Goal: Communication & Community: Answer question/provide support

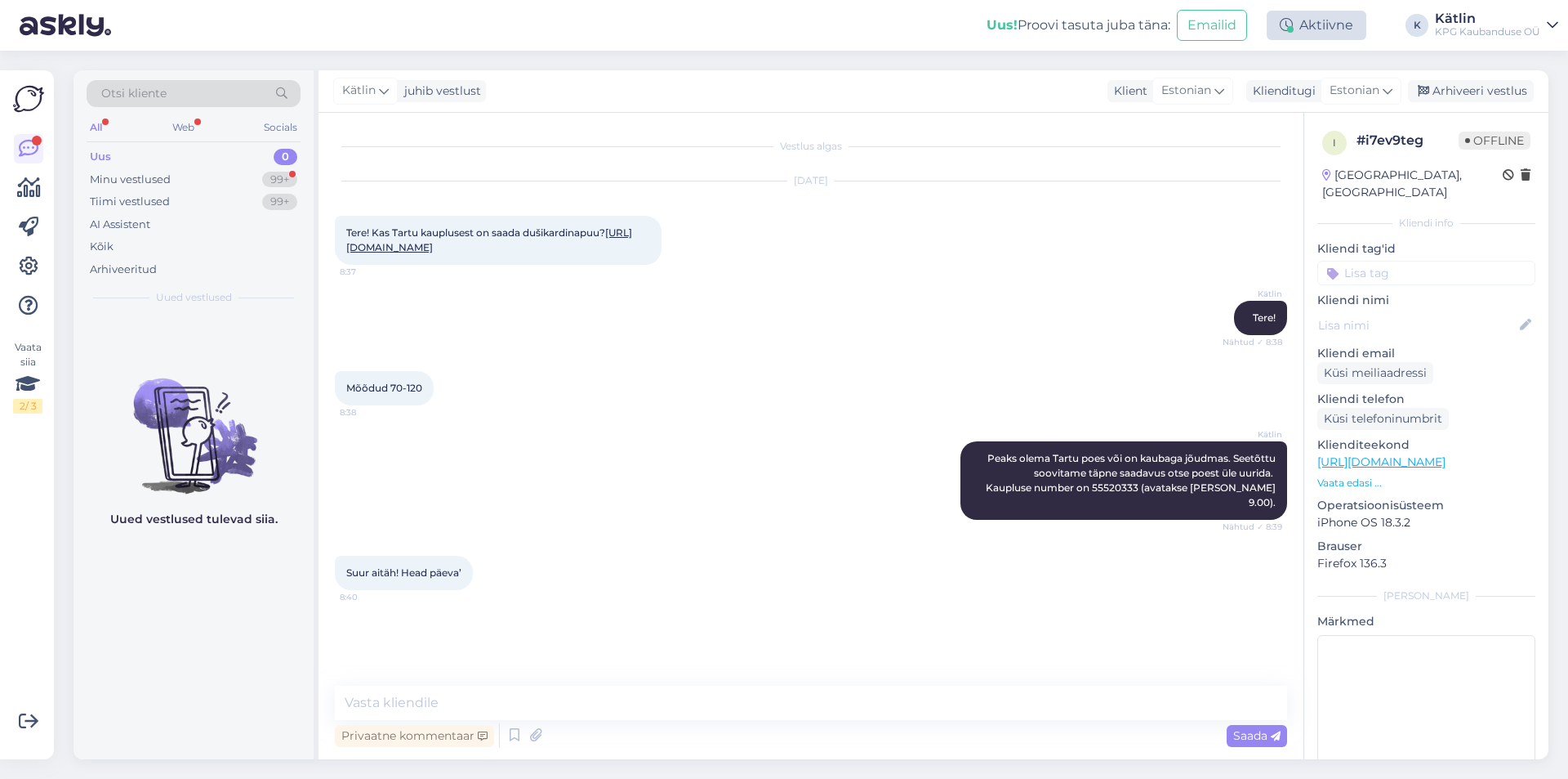
click at [1330, 32] on div "Aktiivne" at bounding box center [1317, 25] width 100 height 29
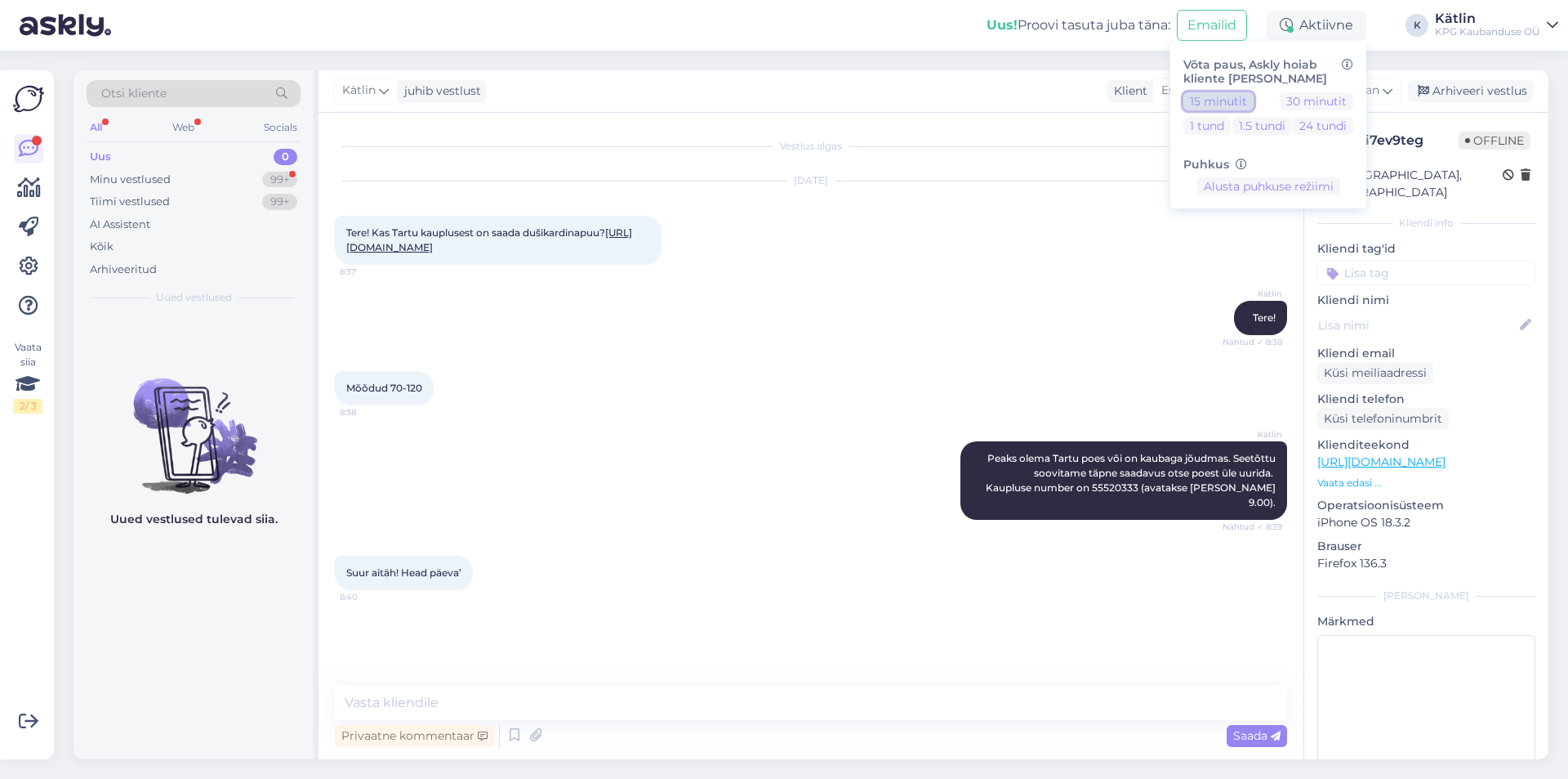
click at [1242, 101] on button "15 minutit" at bounding box center [1218, 101] width 70 height 18
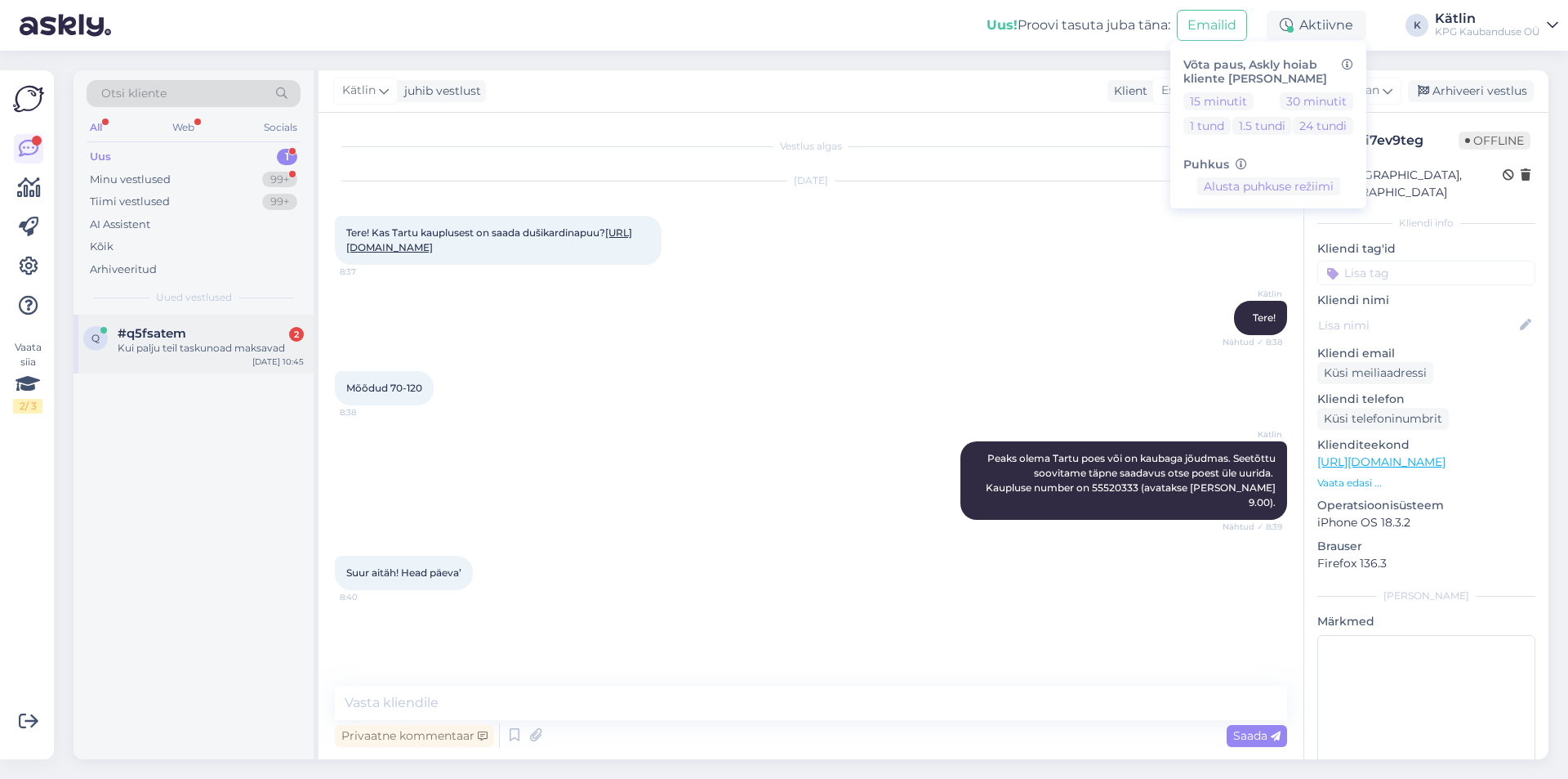
click at [233, 345] on div "Kui palju teil taskunoad maksavad" at bounding box center [211, 347] width 186 height 15
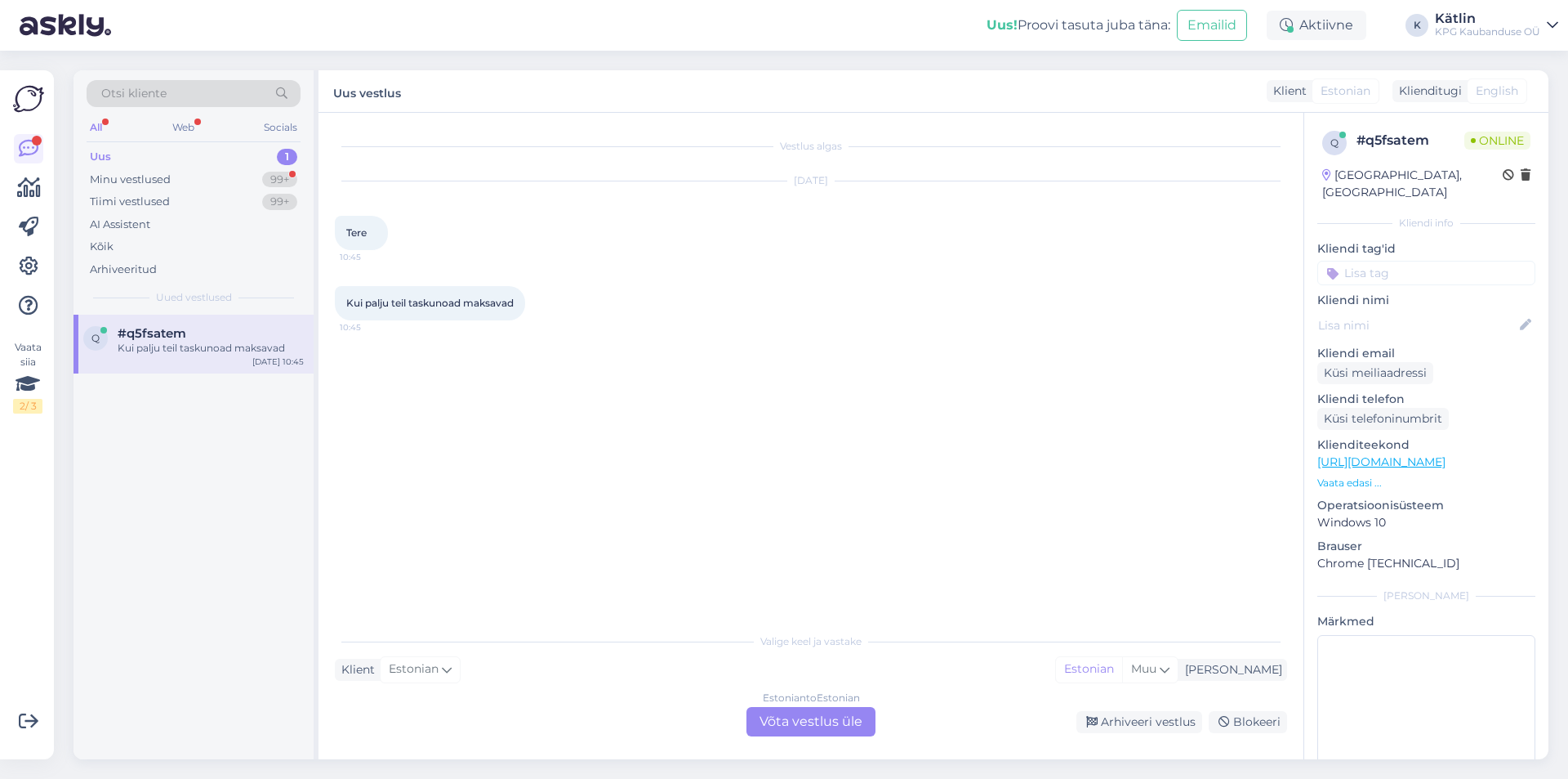
click at [828, 729] on div "Estonian to Estonian Võta vestlus üle" at bounding box center [811, 721] width 129 height 29
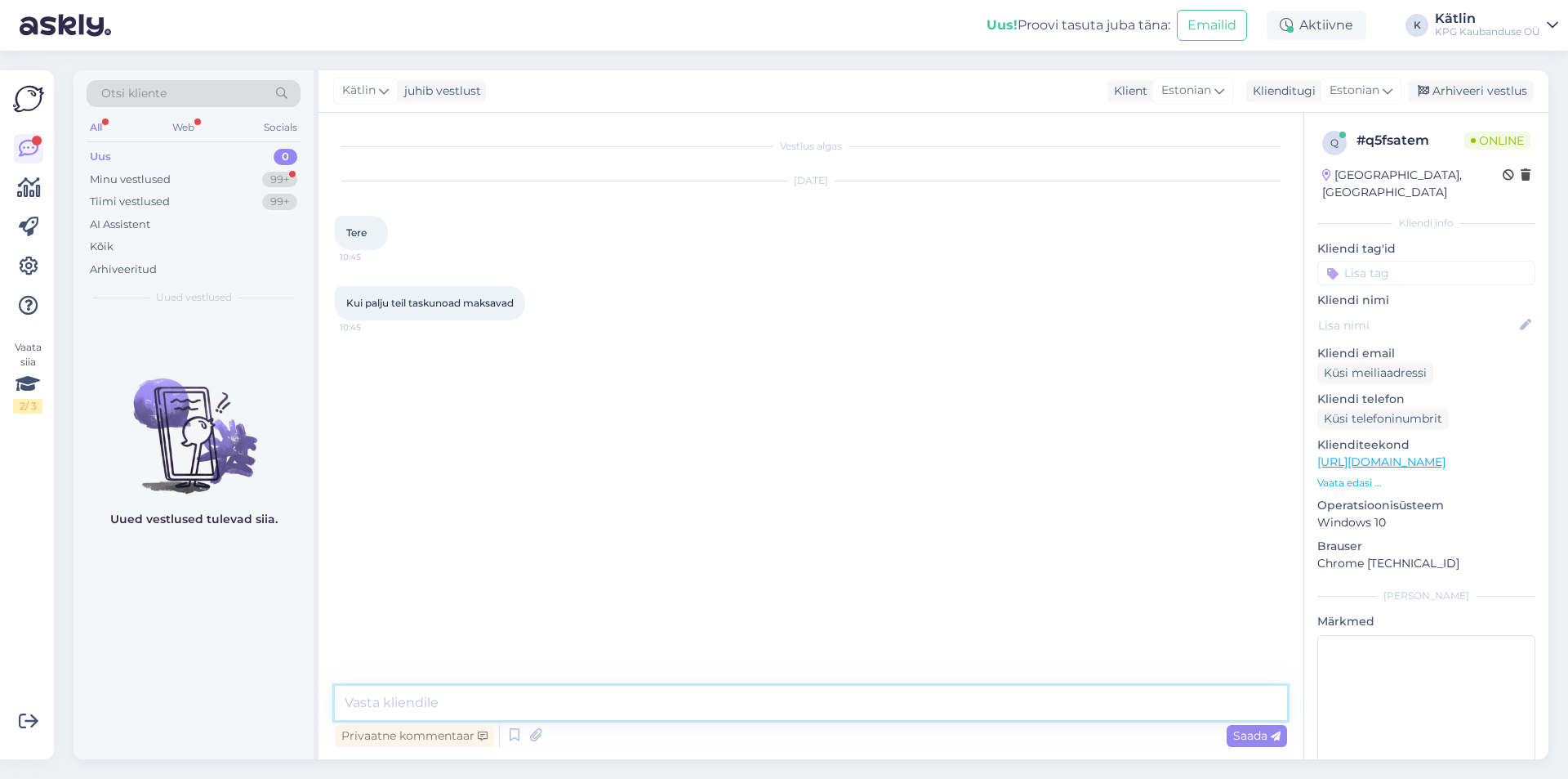
click at [811, 694] on textarea at bounding box center [811, 703] width 952 height 34
paste textarea "Viso oü Tanel Soots [STREET_ADDRESS] nr.: 12020410 E-posti aadress: [EMAIL_ADDR…"
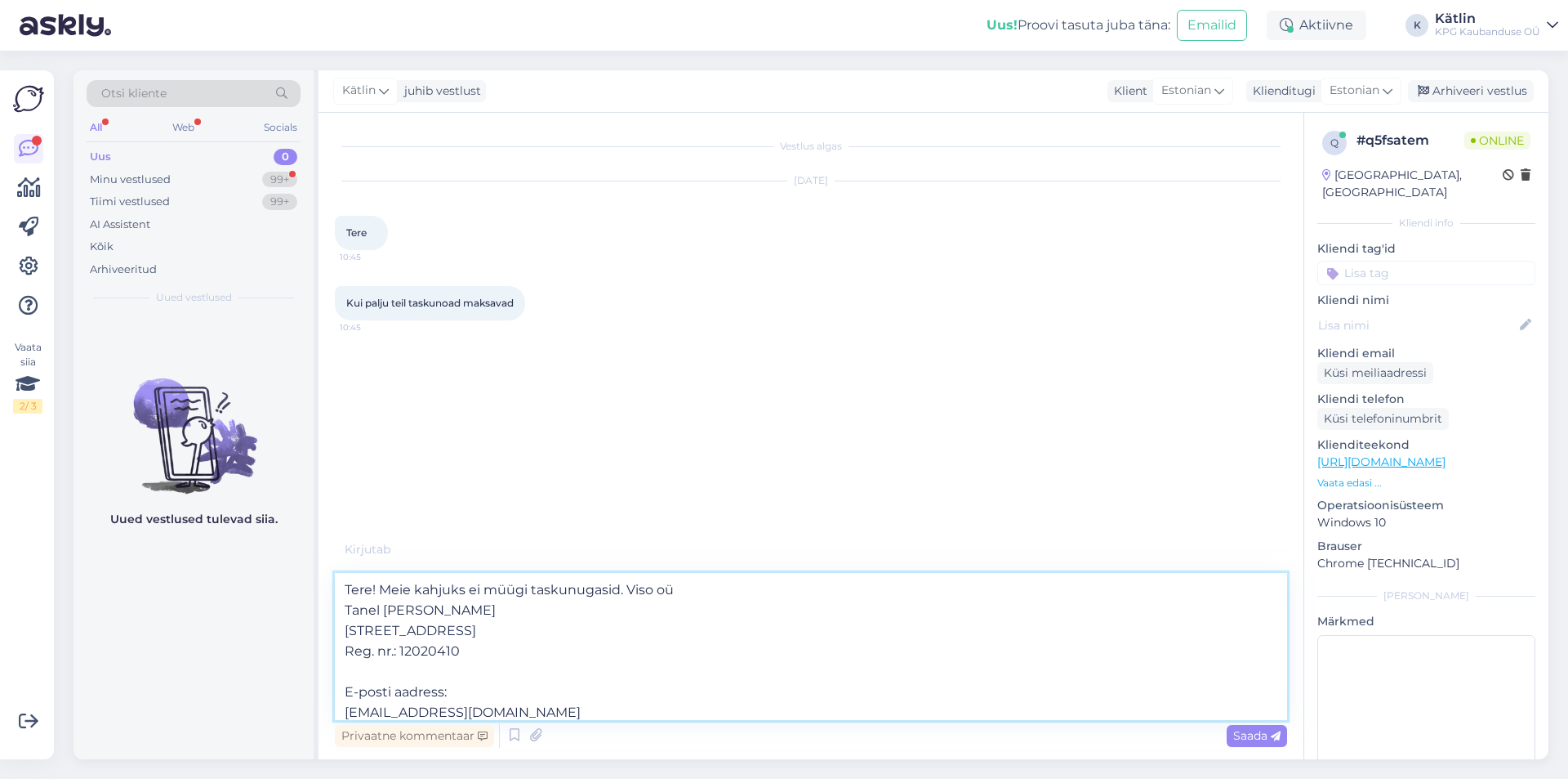
drag, startPoint x: 447, startPoint y: 711, endPoint x: 171, endPoint y: 613, distance: 292.9
click at [171, 613] on div "Otsi kliente All Web Socials Uus 0 Minu vestlused 99+ Tiimi vestlused 99+ AI As…" at bounding box center [811, 414] width 1476 height 688
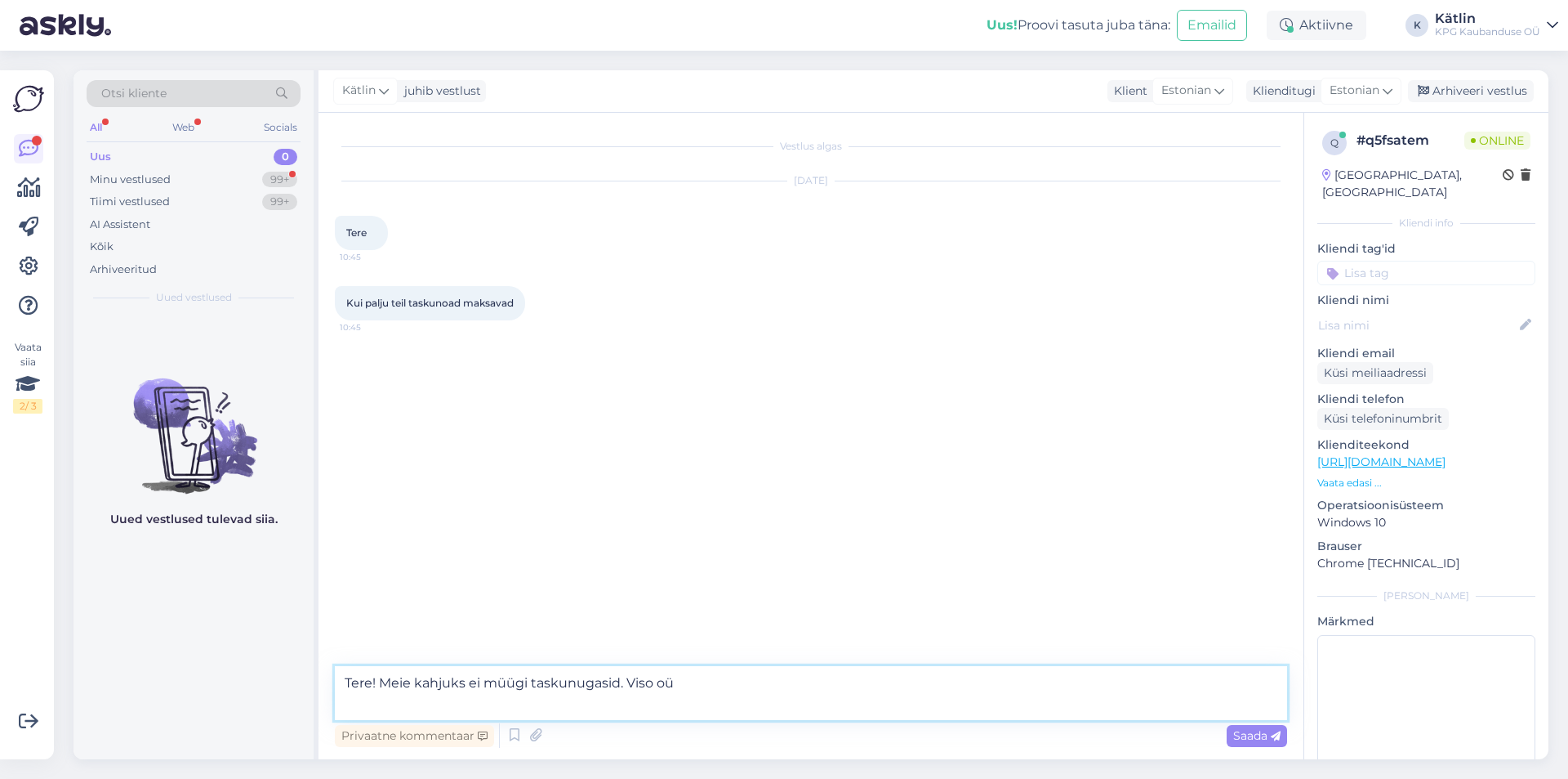
drag, startPoint x: 708, startPoint y: 688, endPoint x: 624, endPoint y: 682, distance: 84.2
click at [622, 682] on textarea "Tere! Meie kahjuks ei müügi taskunugasid. Viso oü" at bounding box center [811, 693] width 952 height 54
type textarea "Tere! Meie kahjuks ei müügi taskunugasid. Kui siis, ehk leidub midagi matkaosak…"
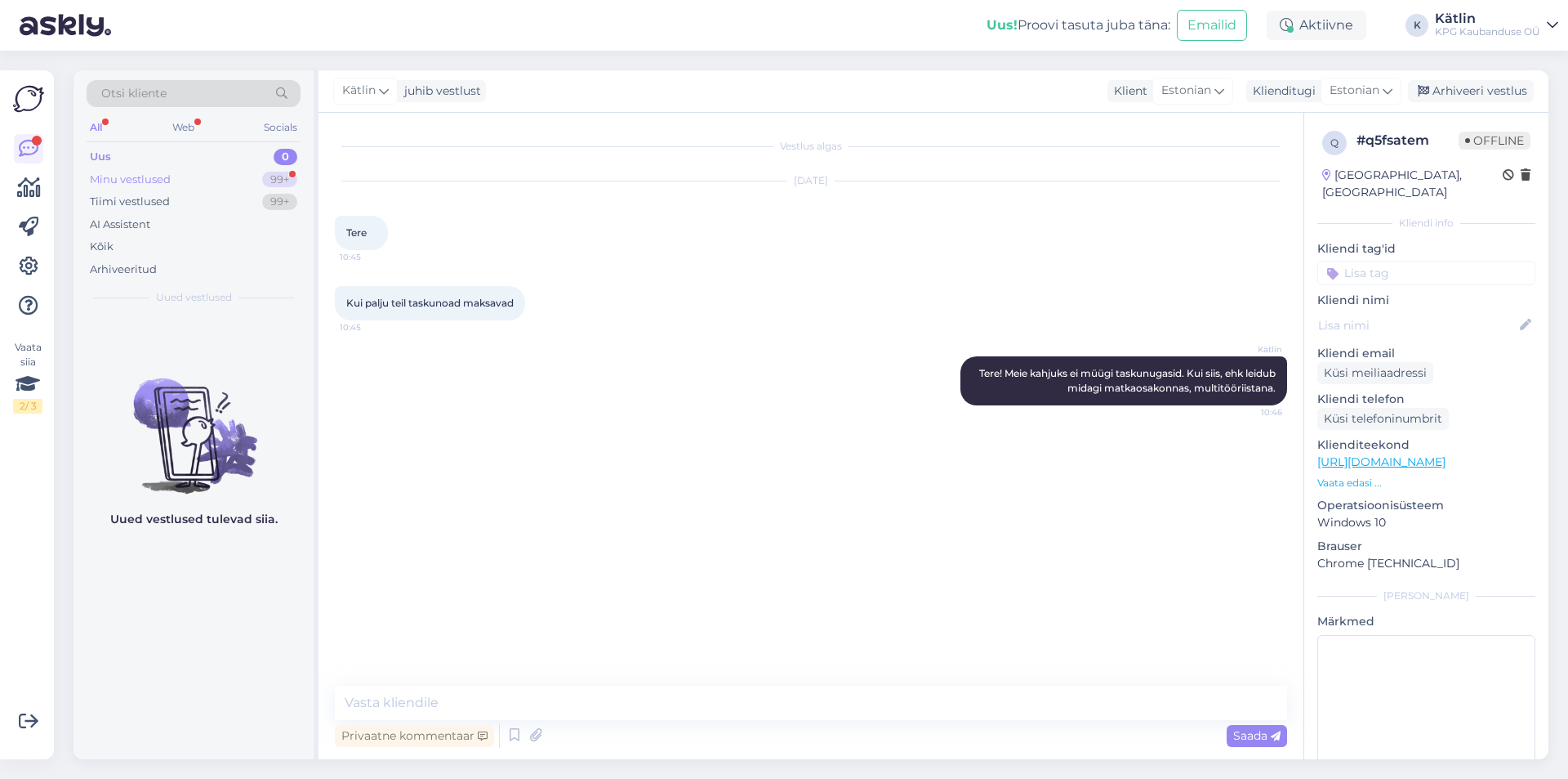
click at [156, 172] on div "Minu vestlused" at bounding box center [130, 180] width 81 height 16
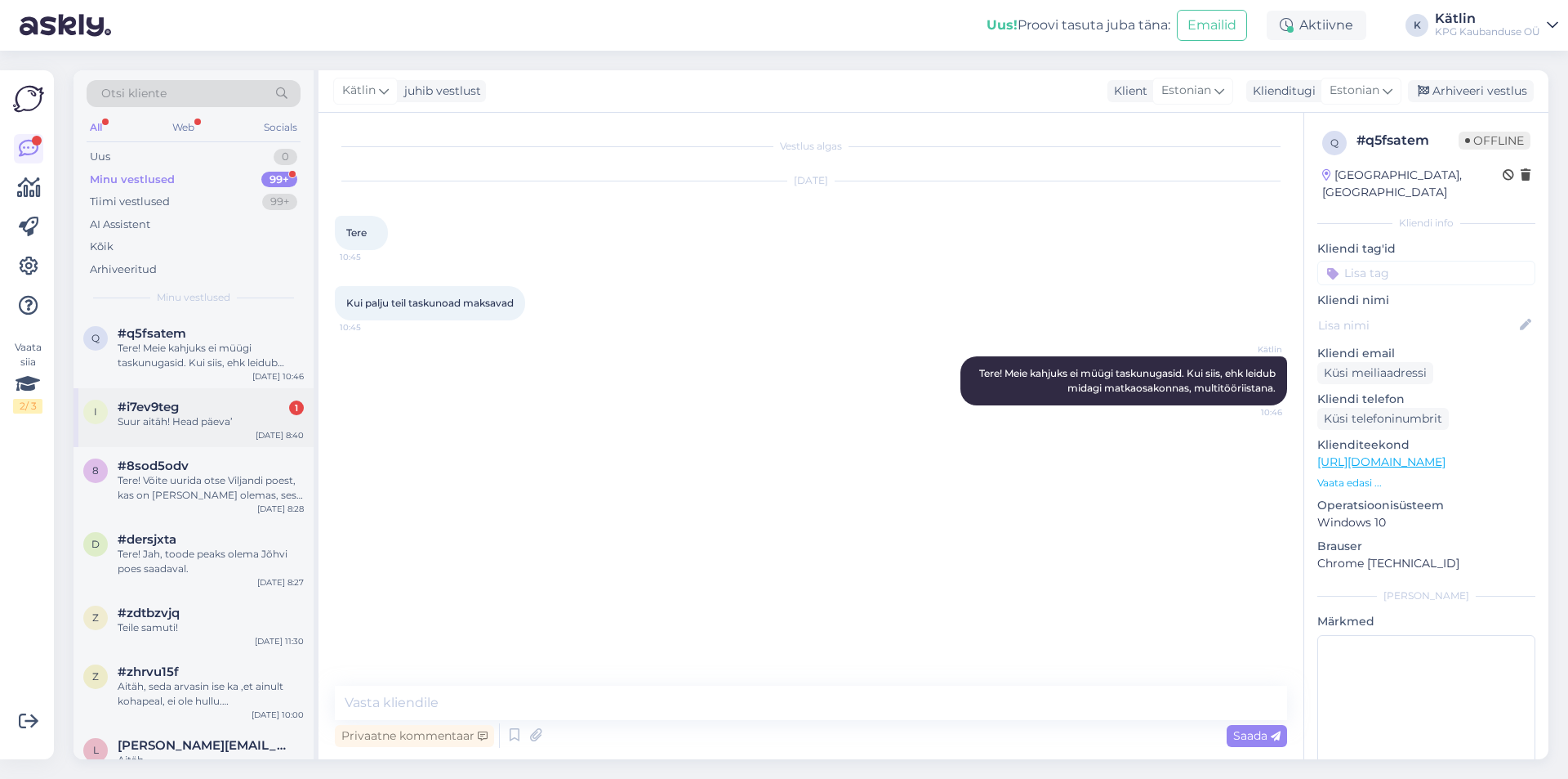
click at [210, 419] on div "Suur aitäh! Head päeva’" at bounding box center [211, 421] width 186 height 15
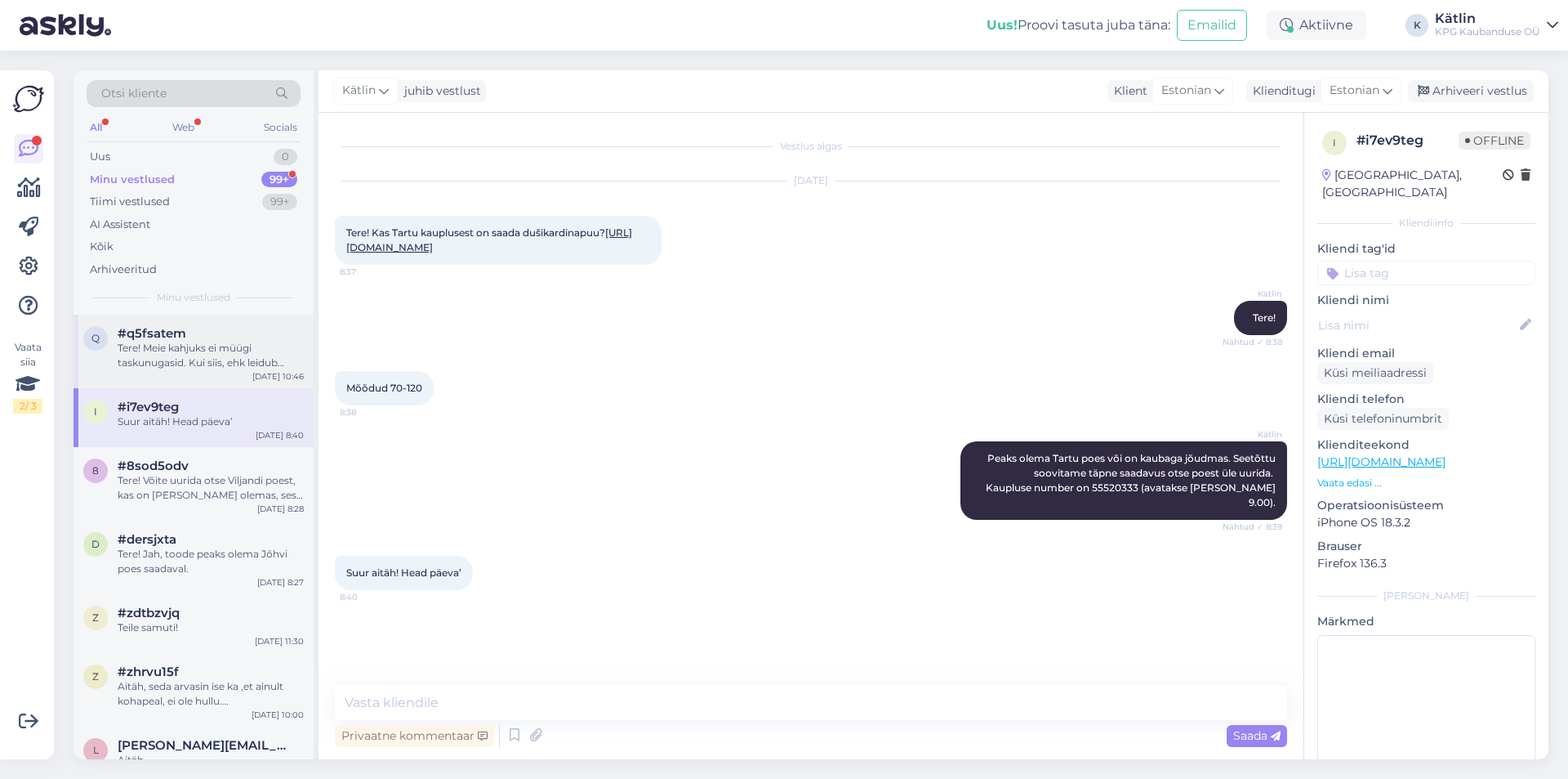
click at [160, 342] on div "Tere! Meie kahjuks ei müügi taskunugasid. Kui siis, ehk leidub midagi matkaosak…" at bounding box center [211, 355] width 186 height 29
